Goal: Check status: Check status

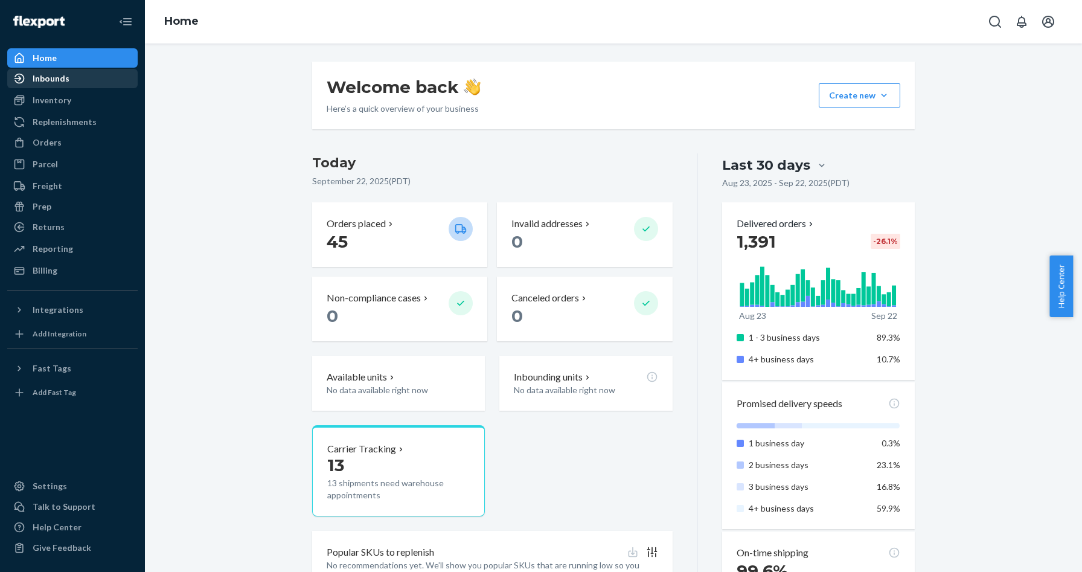
click at [62, 82] on div "Inbounds" at bounding box center [51, 78] width 37 height 12
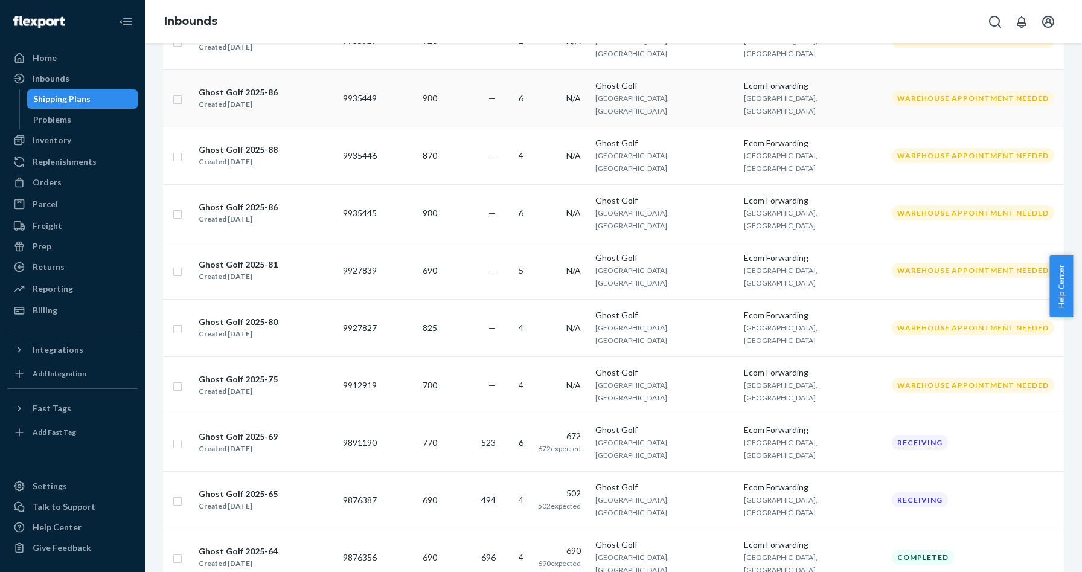
scroll to position [389, 0]
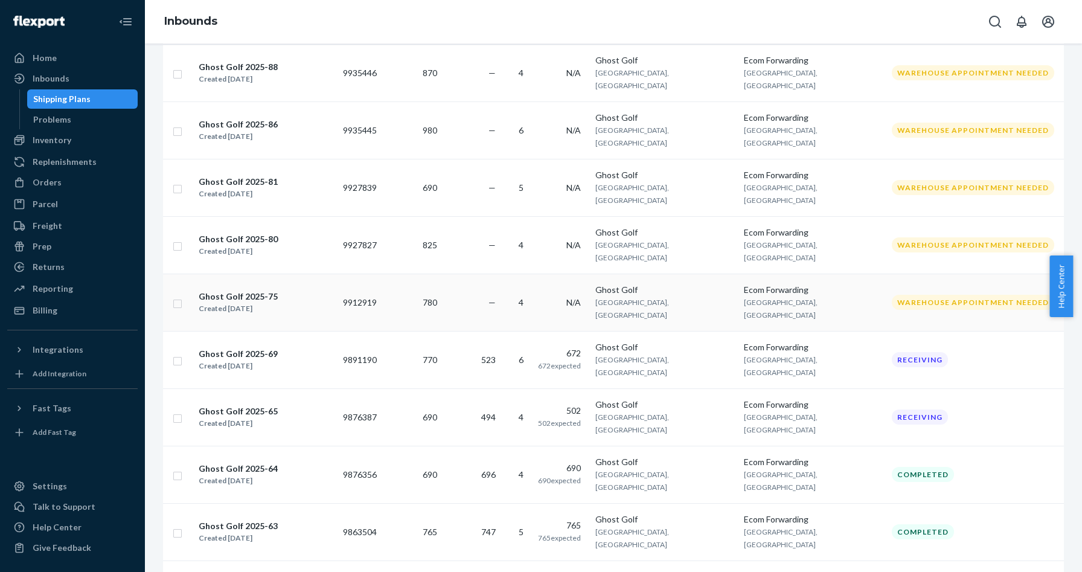
click at [333, 290] on div "Ghost Golf 2025-75 Created [DATE]" at bounding box center [265, 302] width 135 height 25
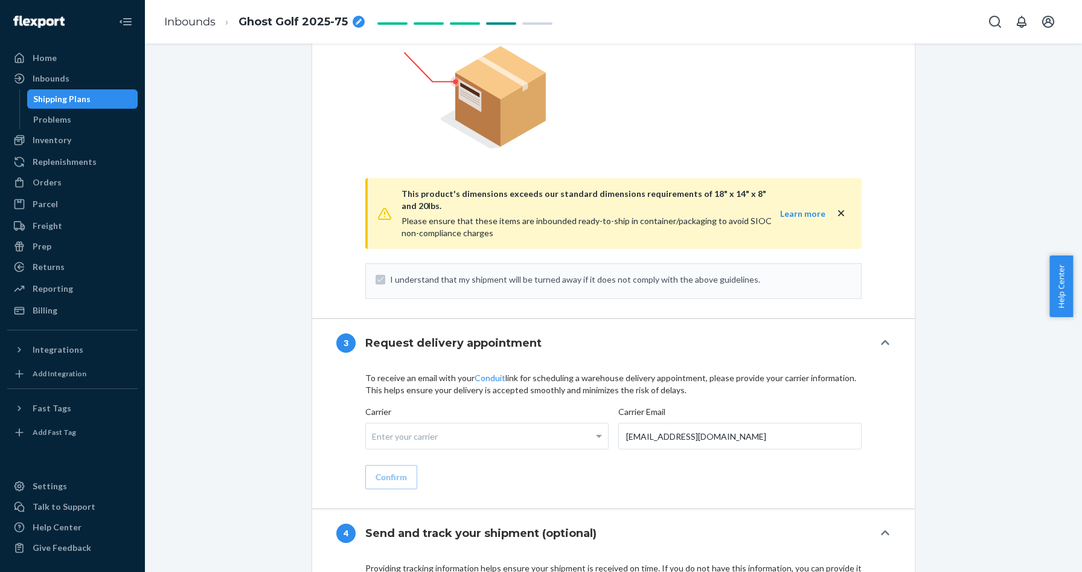
scroll to position [1458, 0]
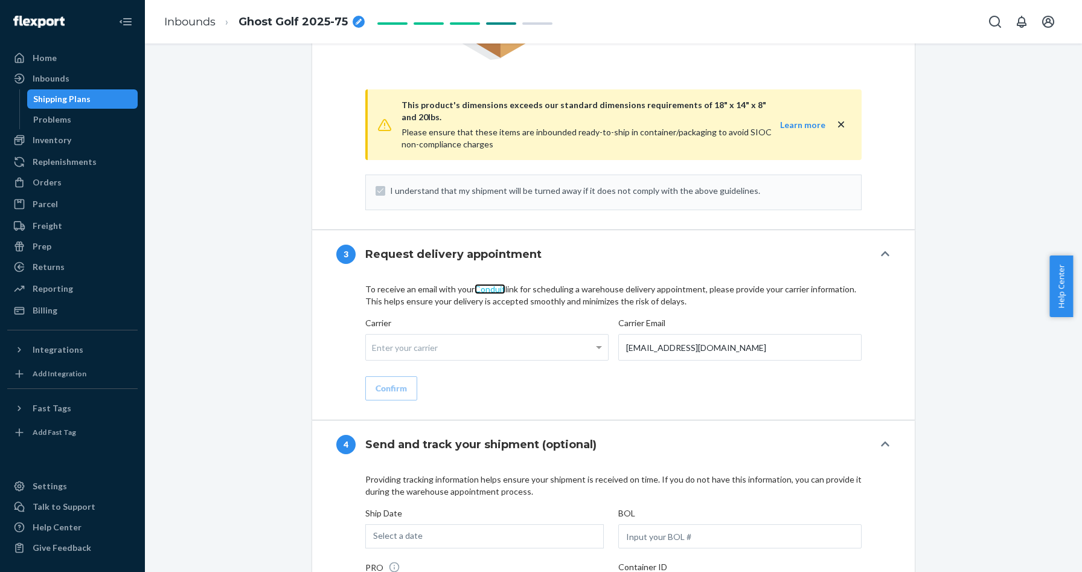
click at [491, 284] on link "Conduit" at bounding box center [490, 289] width 31 height 10
